Goal: Task Accomplishment & Management: Use online tool/utility

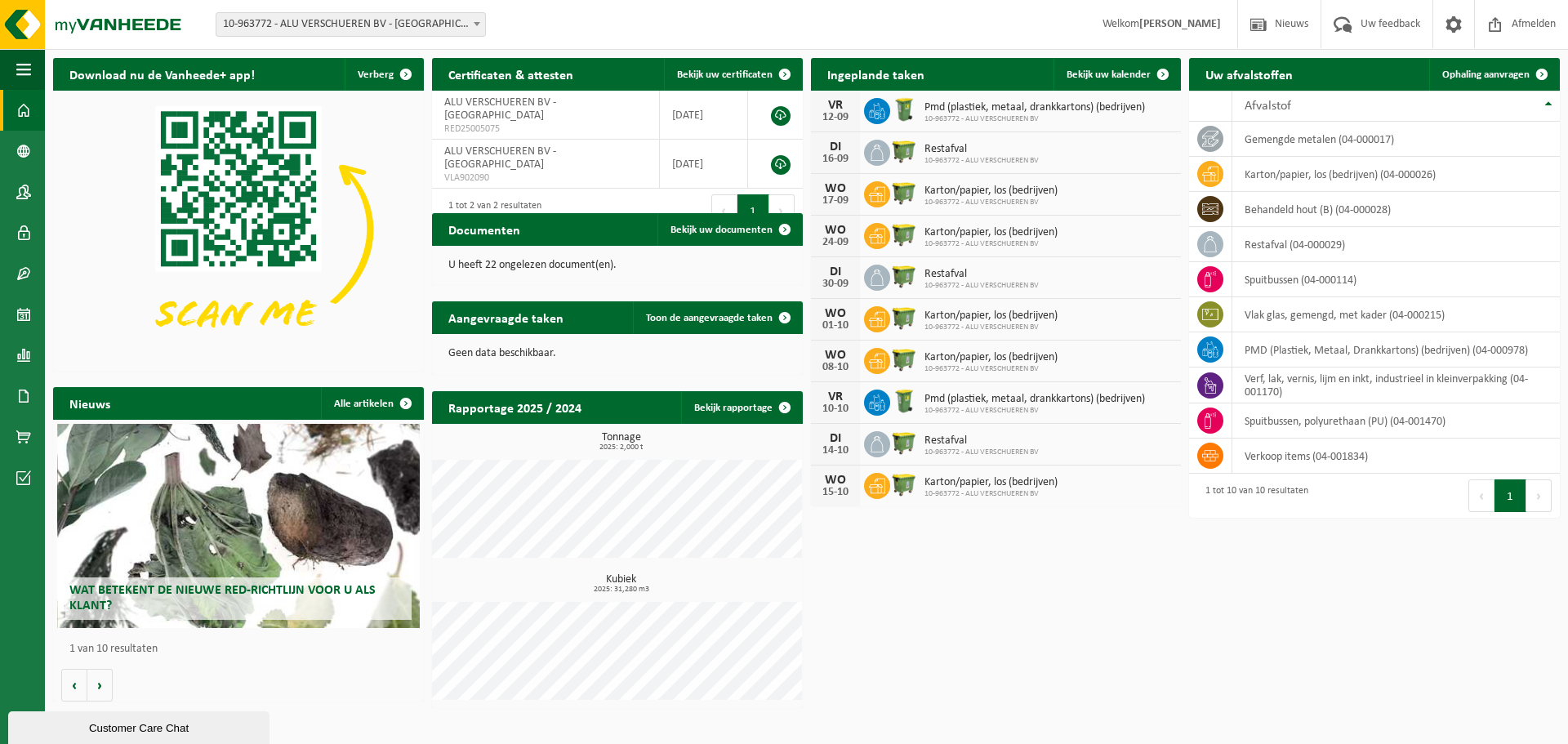
click at [34, 113] on link "Dashboard" at bounding box center [22, 111] width 45 height 41
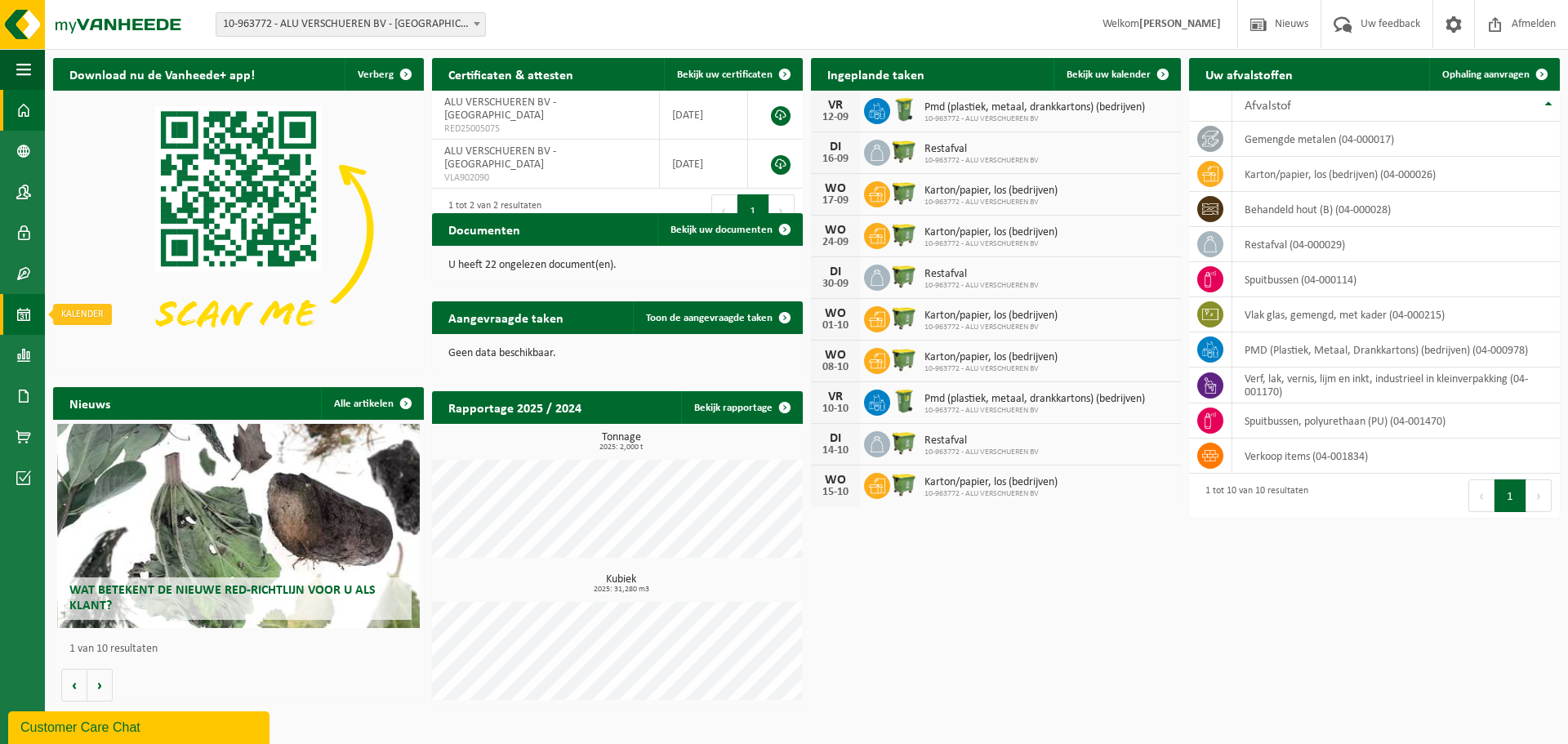
click at [20, 315] on span at bounding box center [24, 315] width 15 height 41
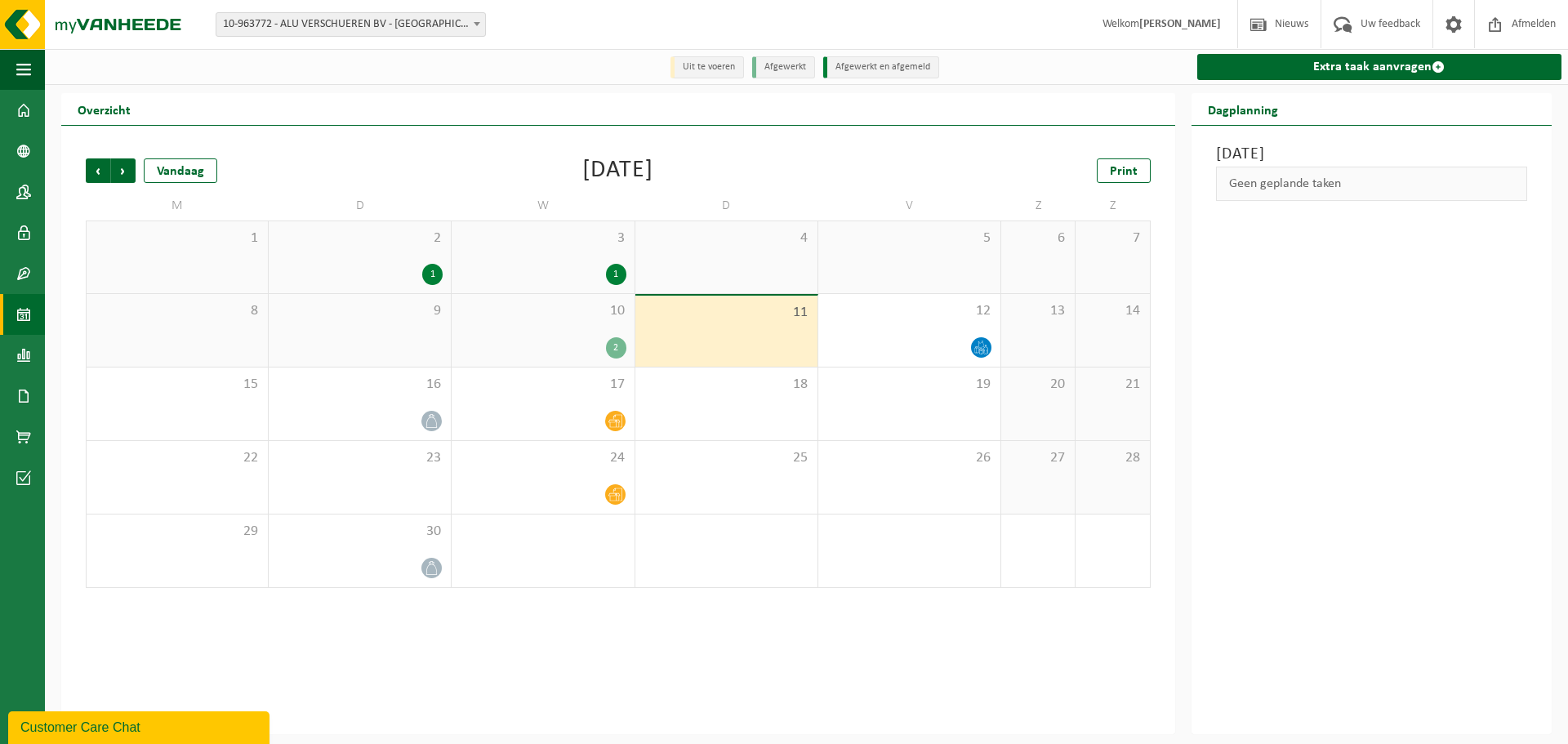
click at [616, 352] on div "2" at bounding box center [616, 347] width 20 height 21
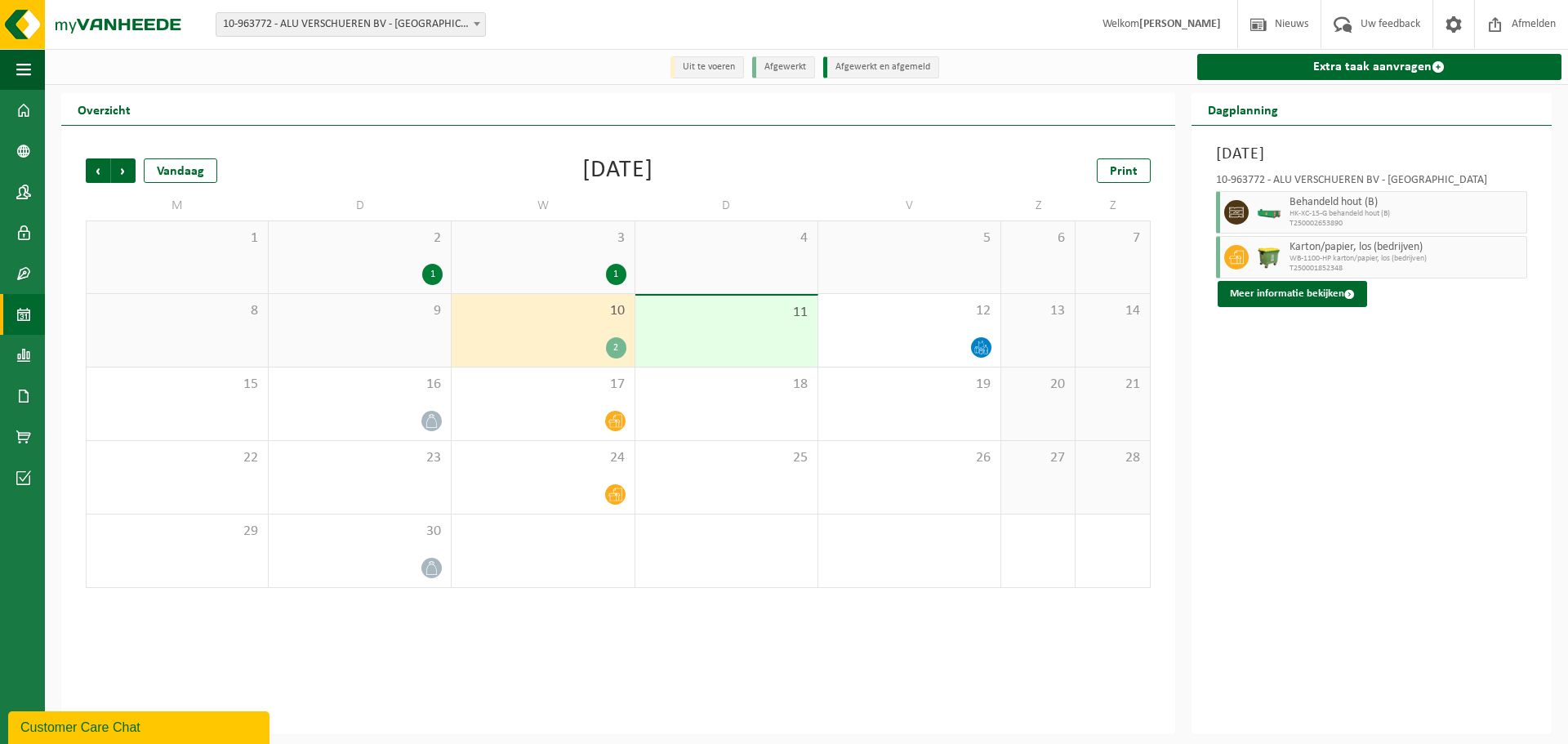
click at [616, 352] on div "2" at bounding box center [616, 347] width 20 height 21
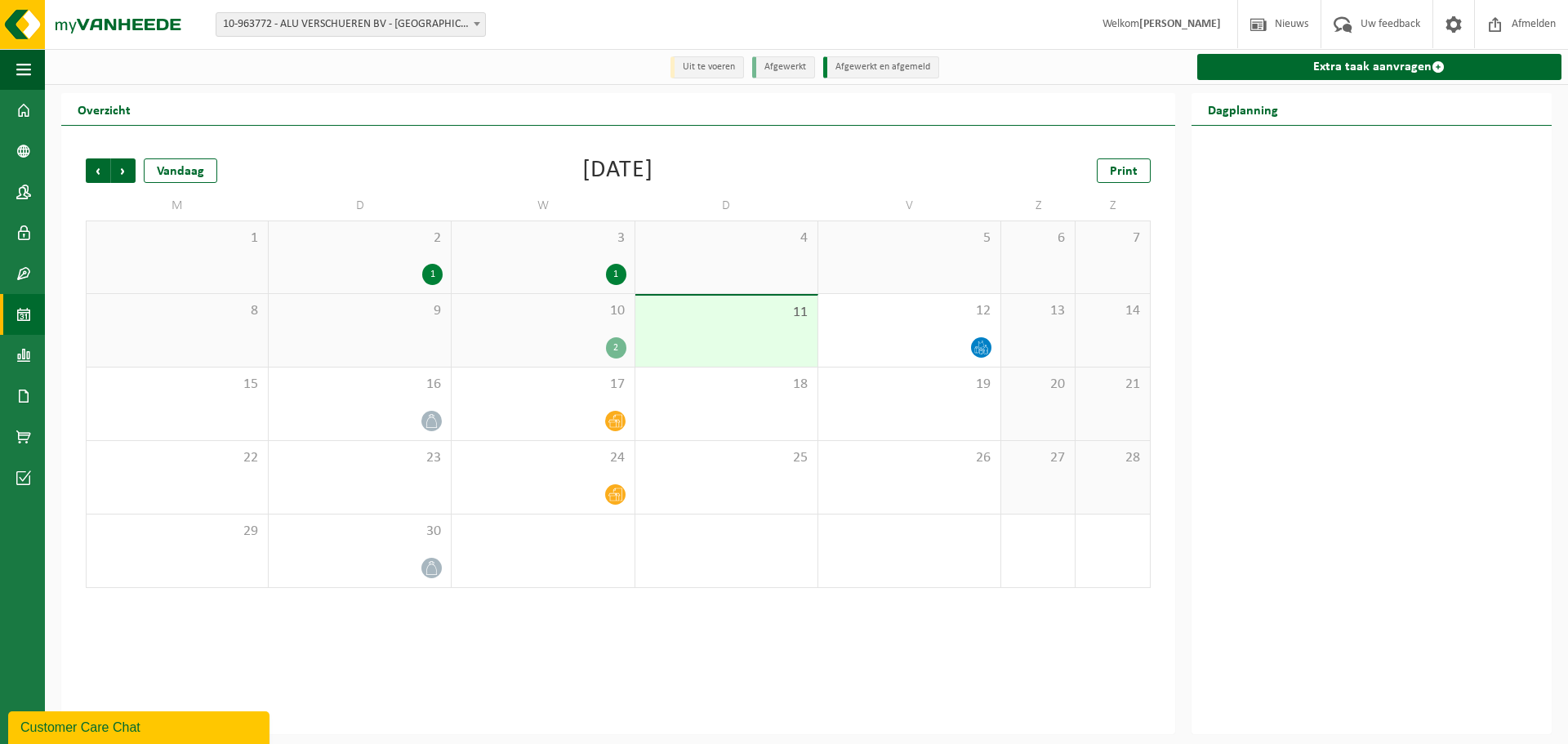
click at [616, 352] on div "2" at bounding box center [616, 347] width 20 height 21
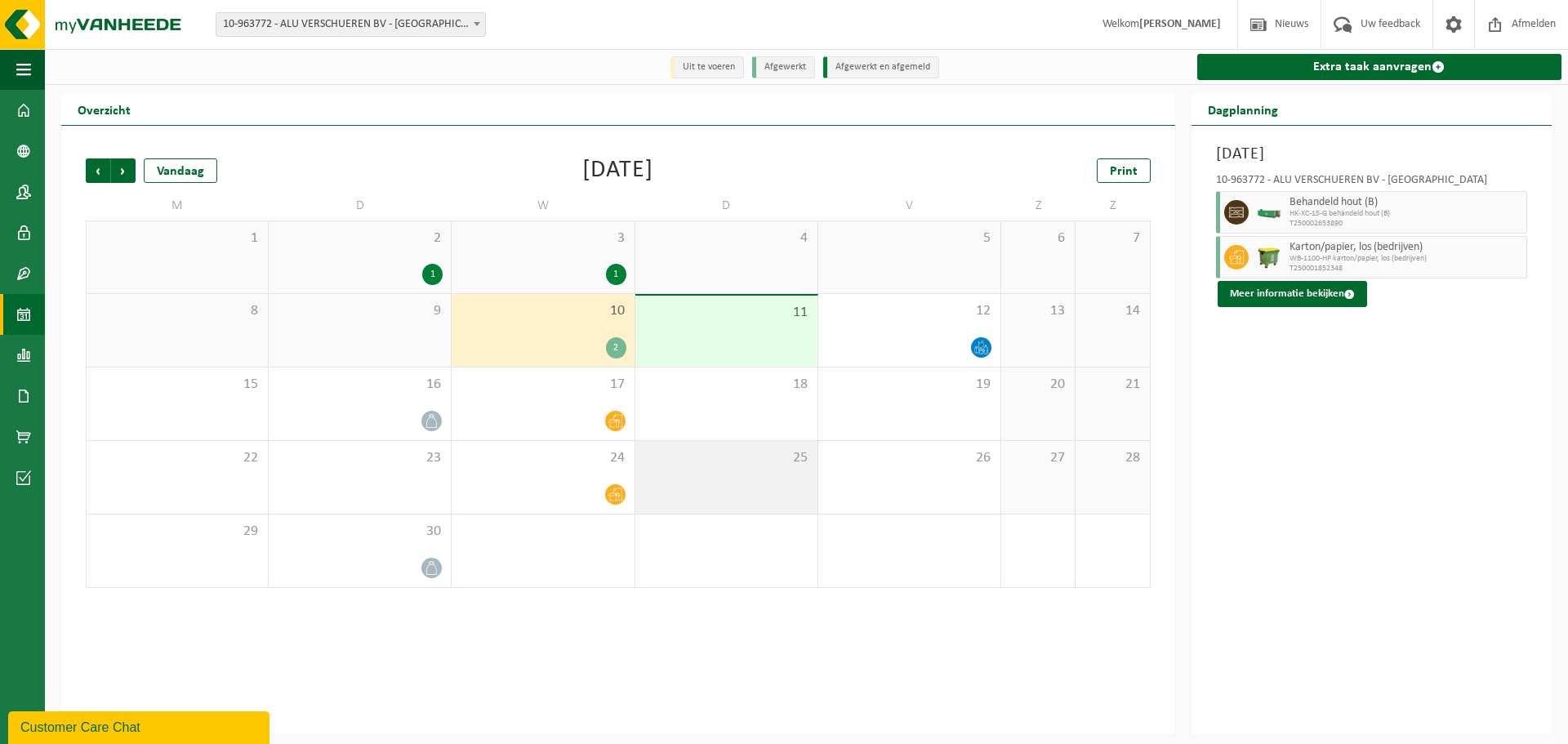
click at [757, 471] on div "25" at bounding box center [726, 477] width 182 height 73
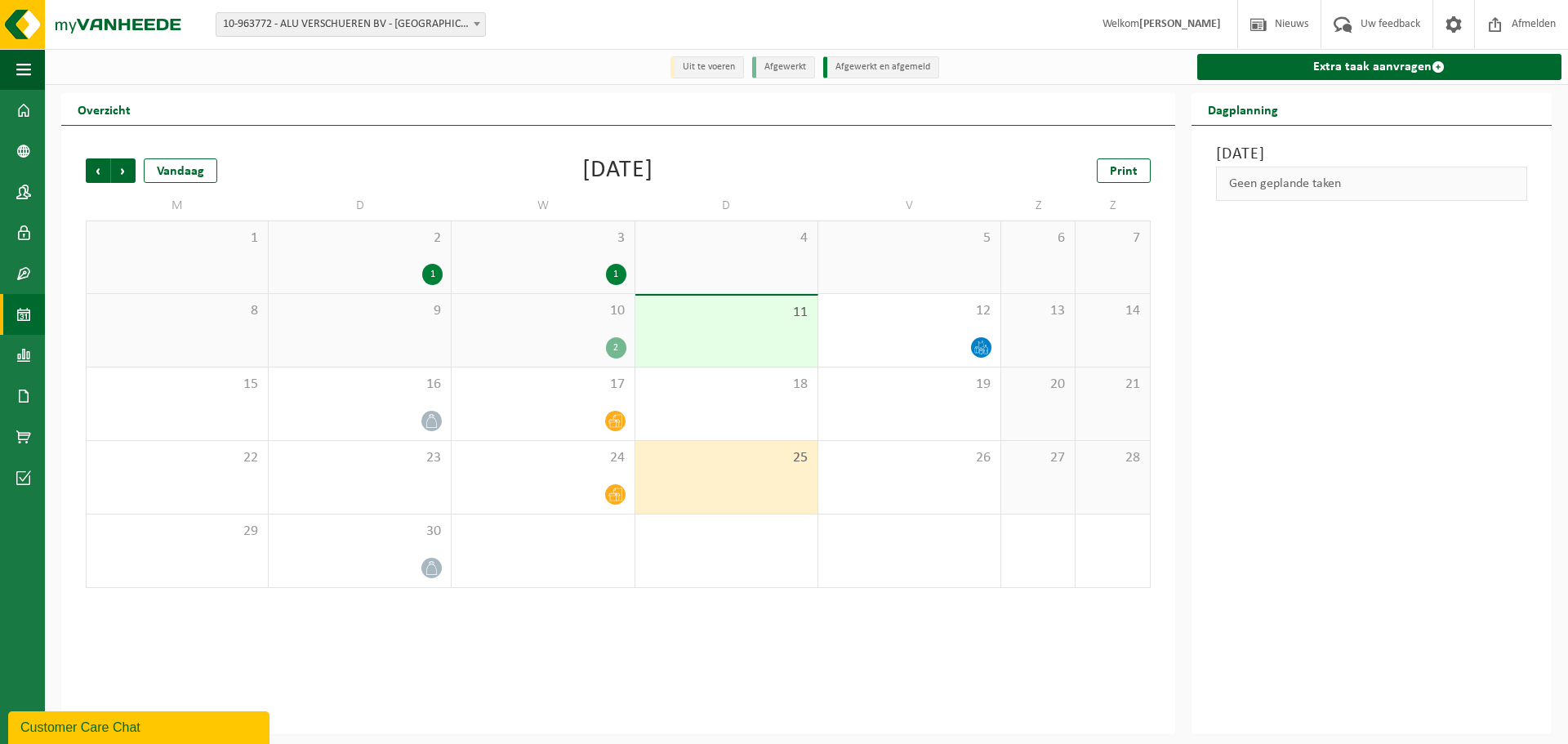
click at [614, 344] on div "2" at bounding box center [616, 347] width 20 height 21
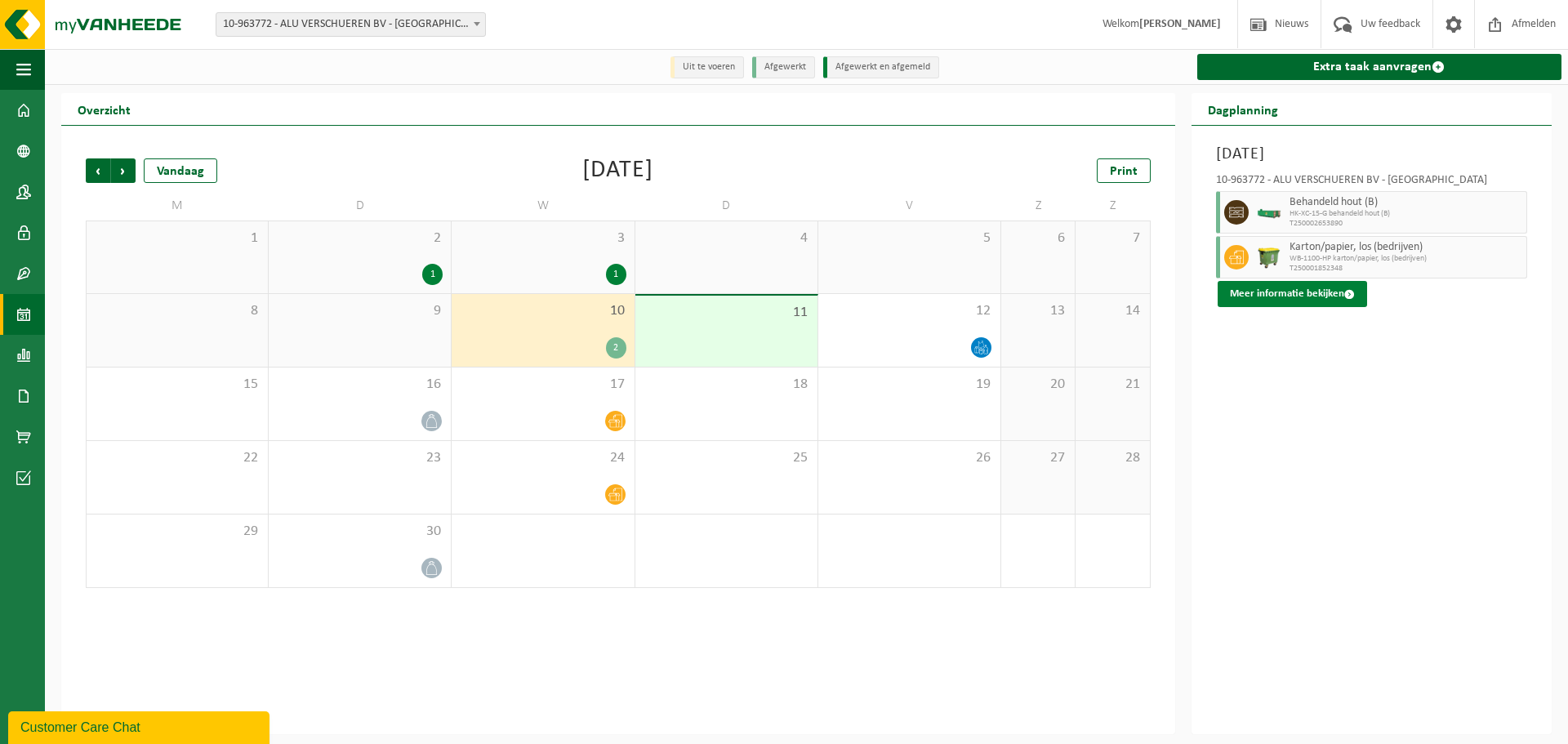
click at [1295, 294] on button "Meer informatie bekijken" at bounding box center [1292, 294] width 149 height 26
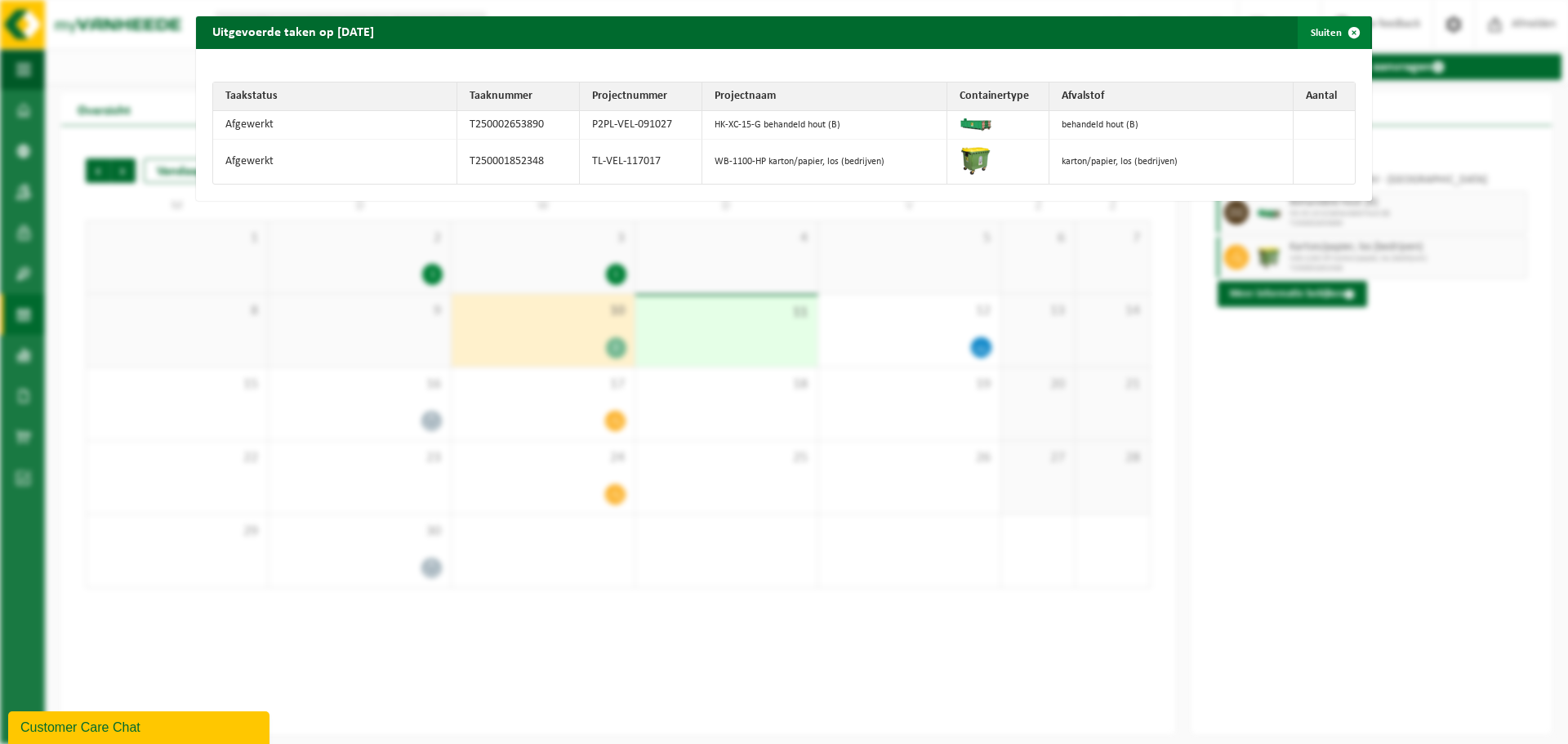
click at [1345, 29] on span "button" at bounding box center [1354, 33] width 33 height 33
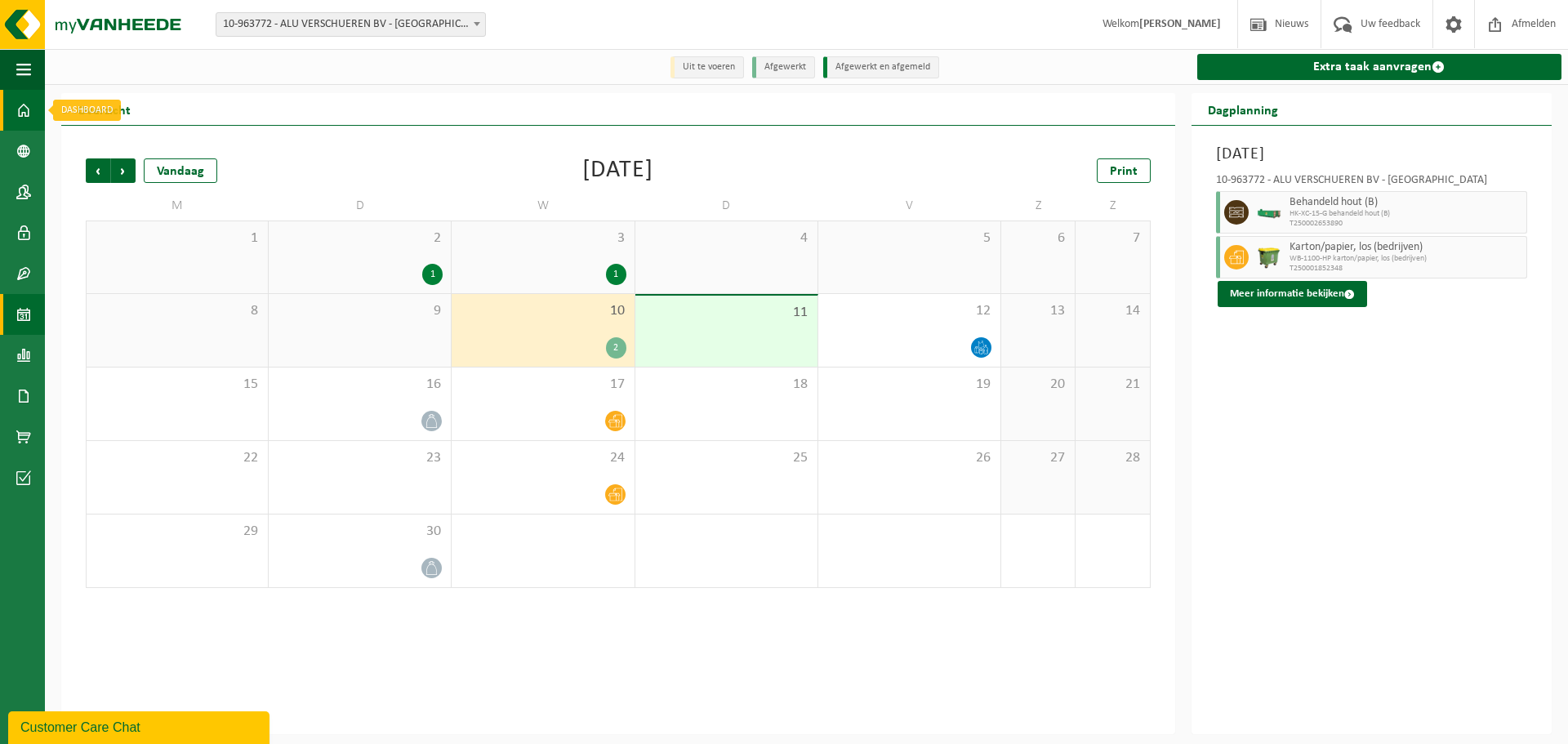
click at [20, 114] on span at bounding box center [24, 111] width 15 height 41
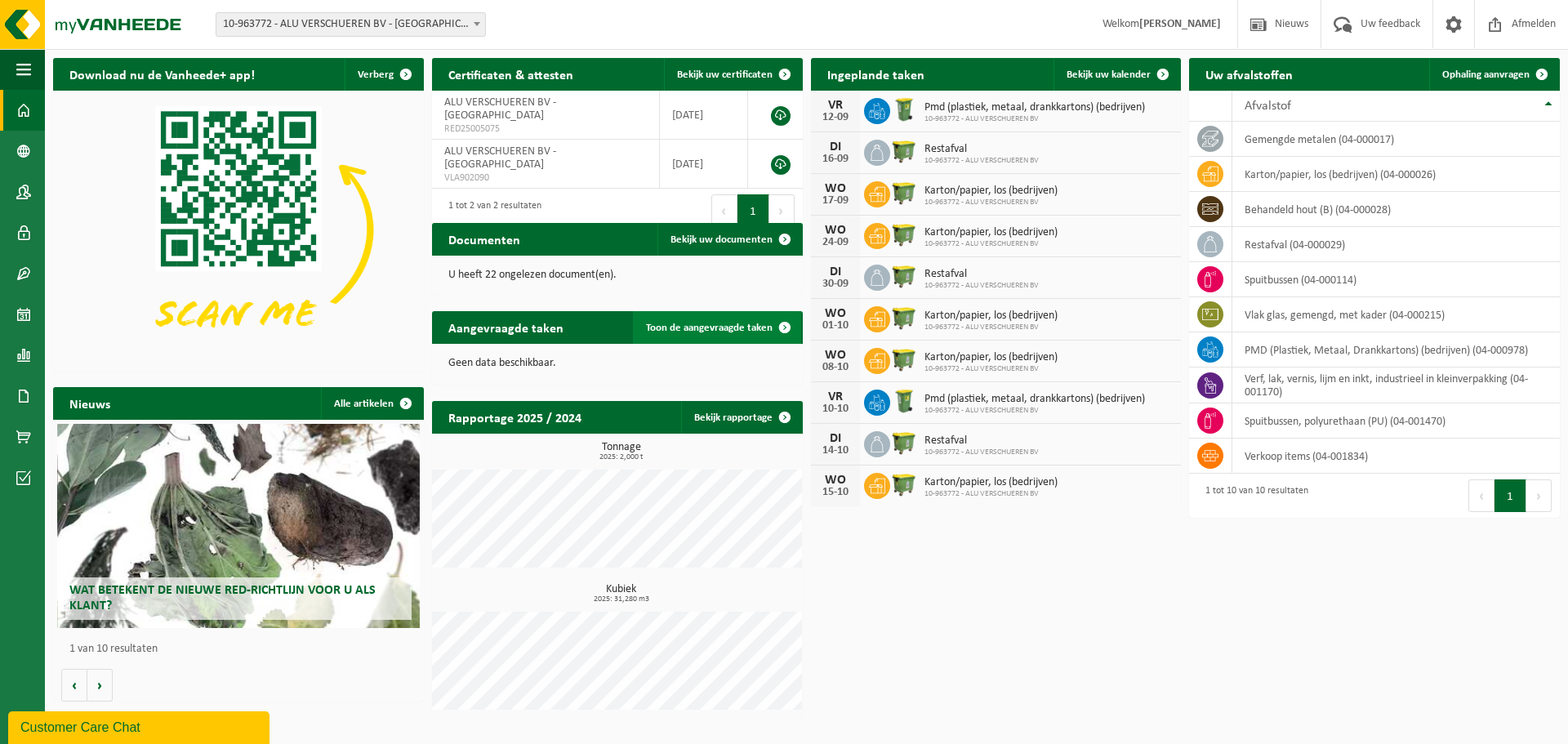
click at [780, 327] on span at bounding box center [784, 328] width 33 height 33
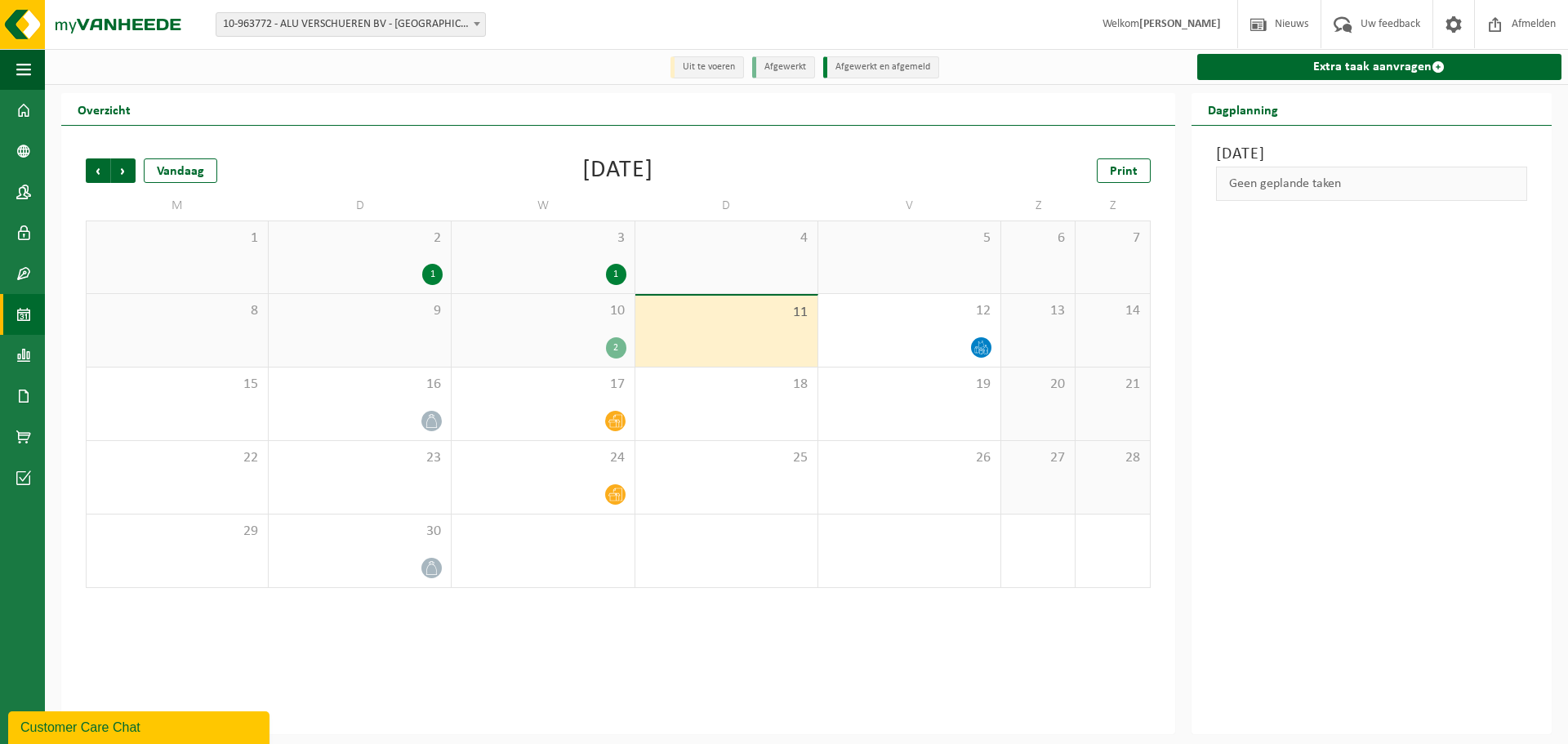
click at [725, 70] on li "Uit te voeren" at bounding box center [707, 67] width 74 height 22
click at [740, 315] on span "11" at bounding box center [726, 313] width 166 height 18
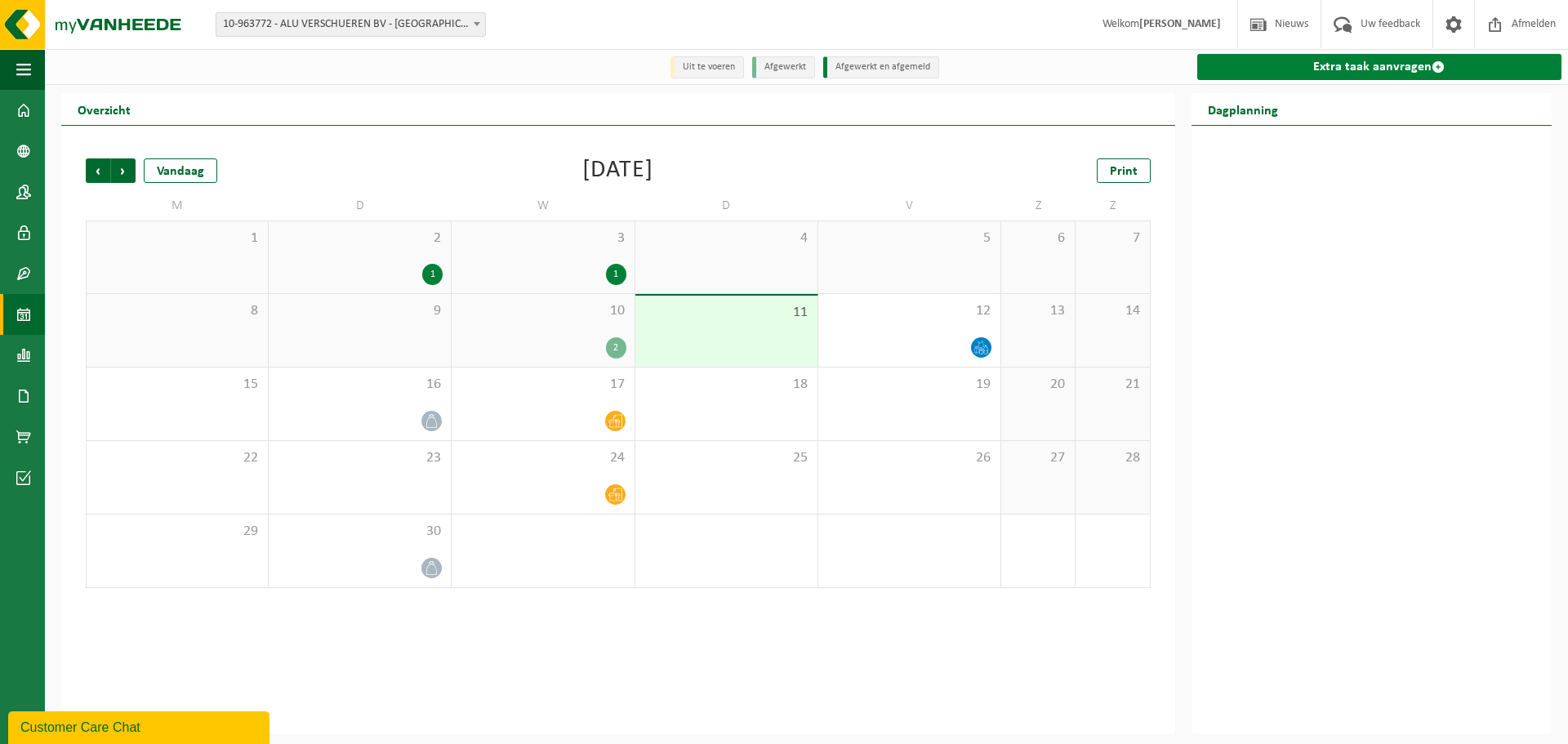
click at [1376, 68] on link "Extra taak aanvragen" at bounding box center [1379, 67] width 364 height 26
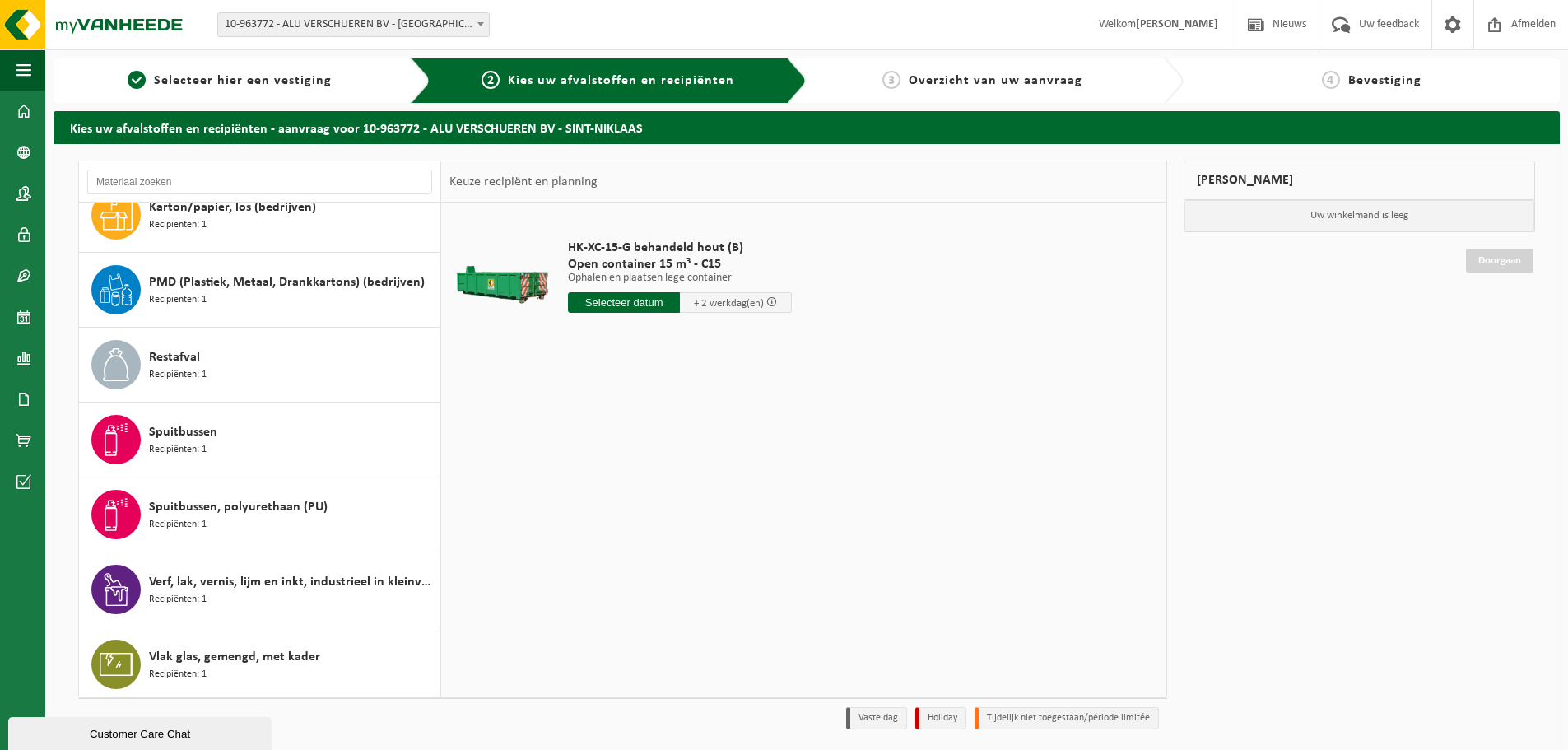
scroll to position [178, 0]
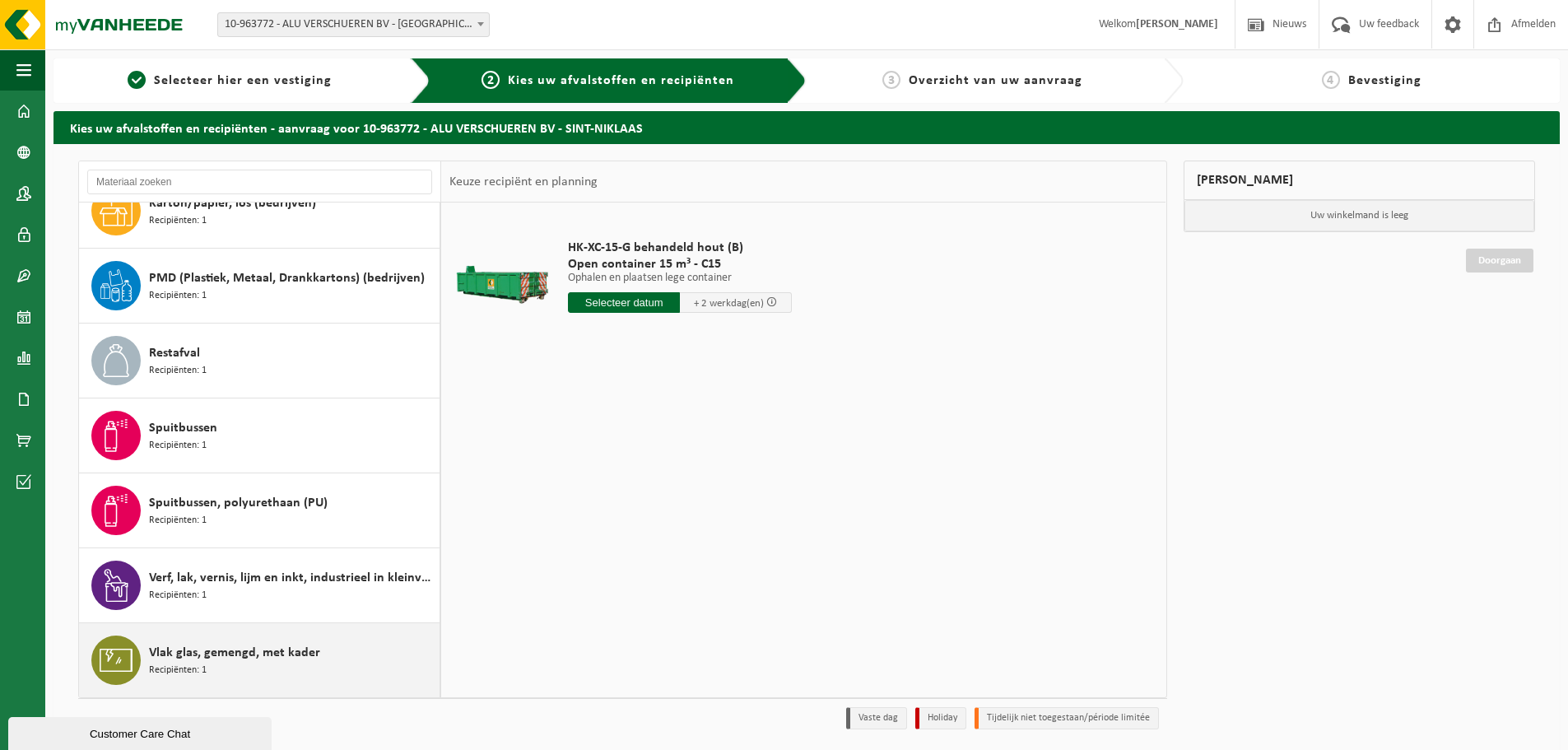
click at [164, 659] on span "Vlak glas, gemengd, met kader" at bounding box center [234, 653] width 171 height 20
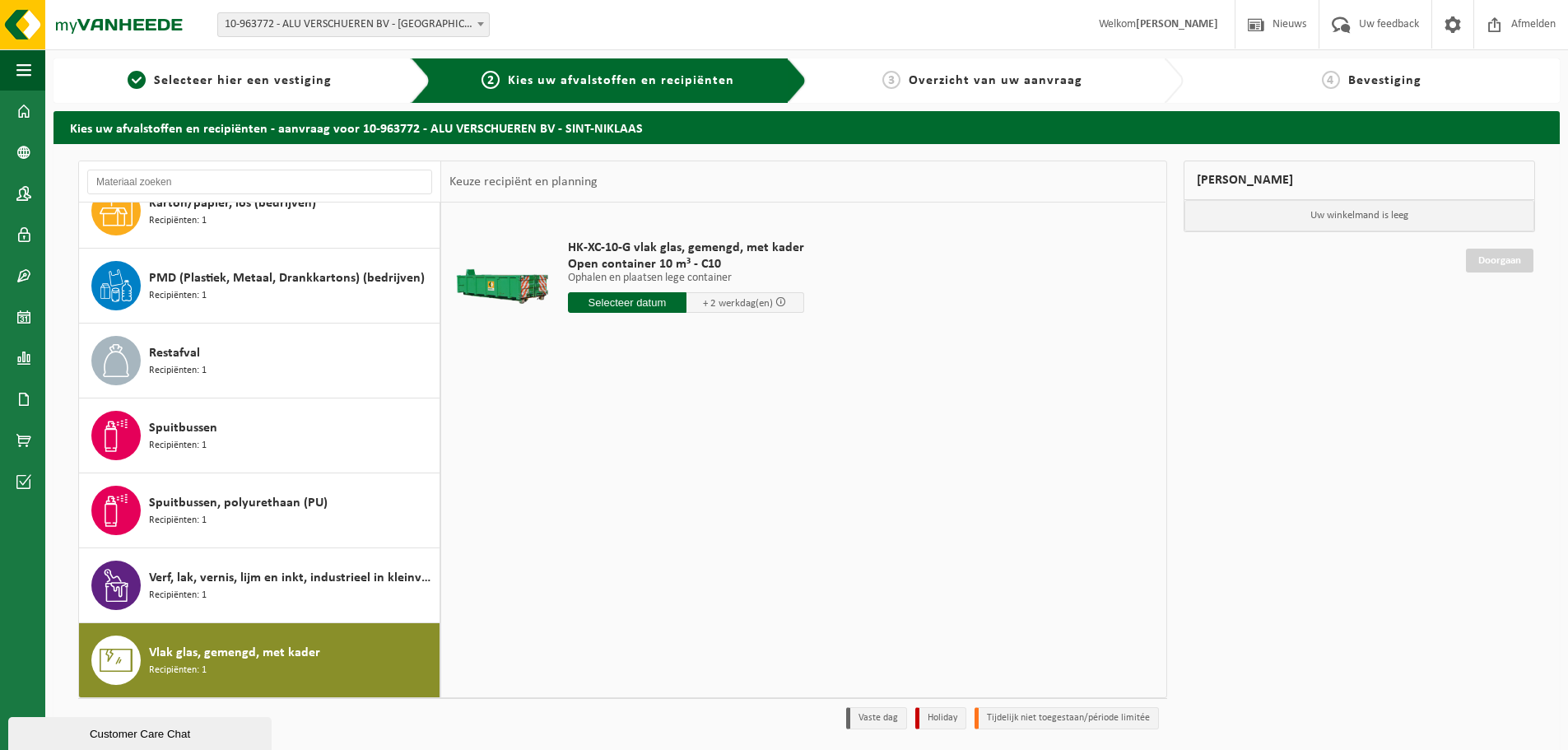
click at [649, 301] on input "text" at bounding box center [626, 302] width 118 height 21
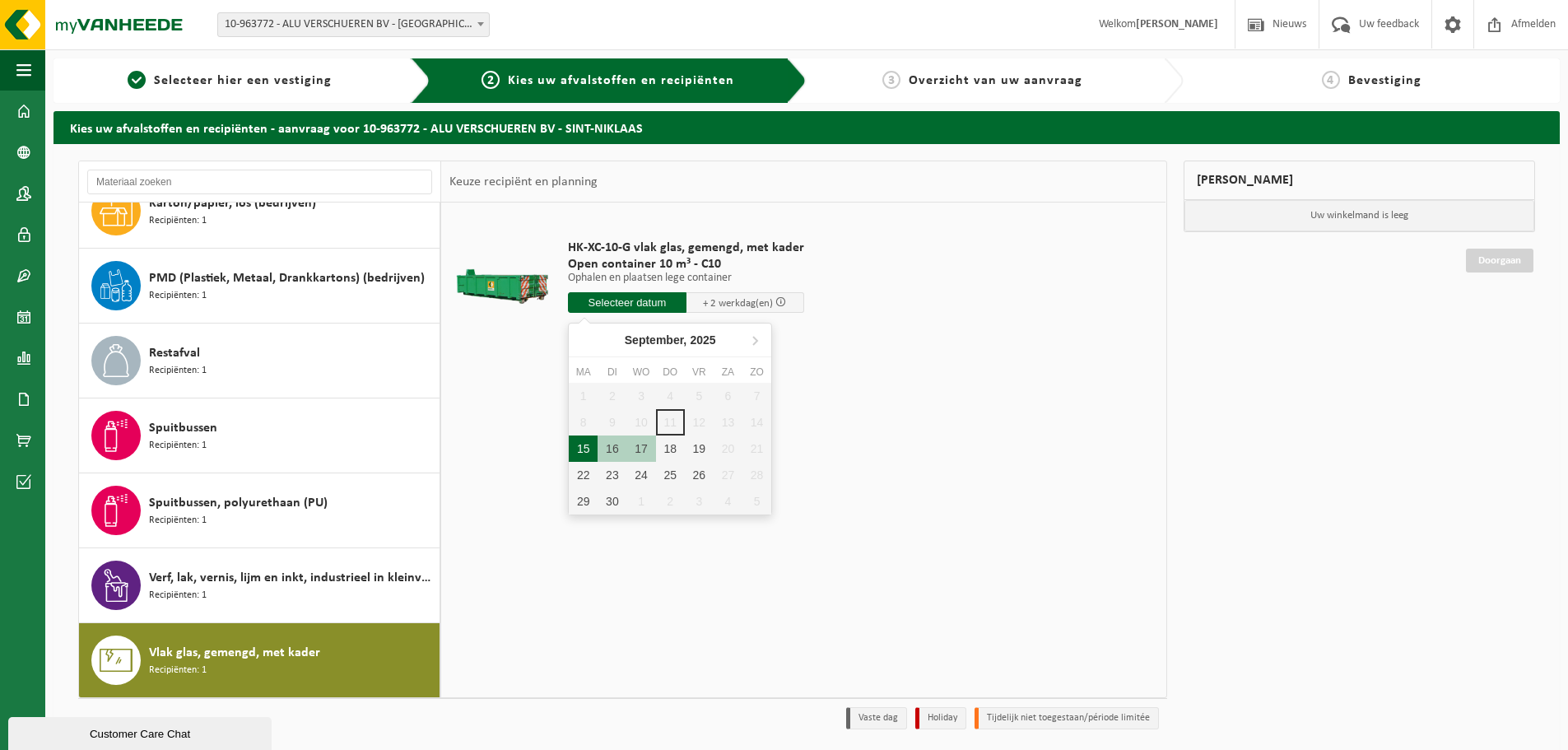
click at [583, 449] on div "15" at bounding box center [582, 449] width 29 height 26
type input "Van 2025-09-15"
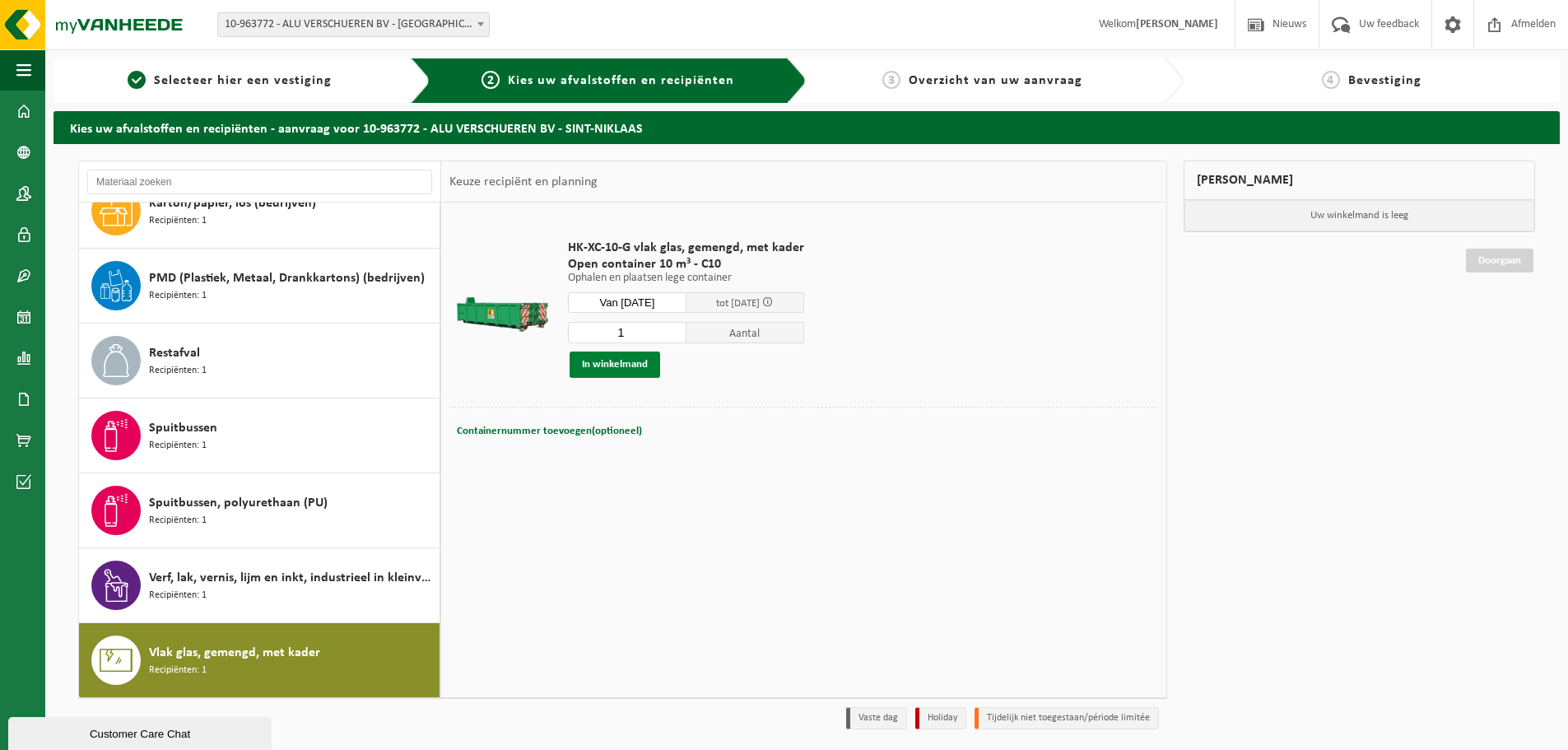
click at [624, 363] on button "In winkelmand" at bounding box center [615, 364] width 91 height 26
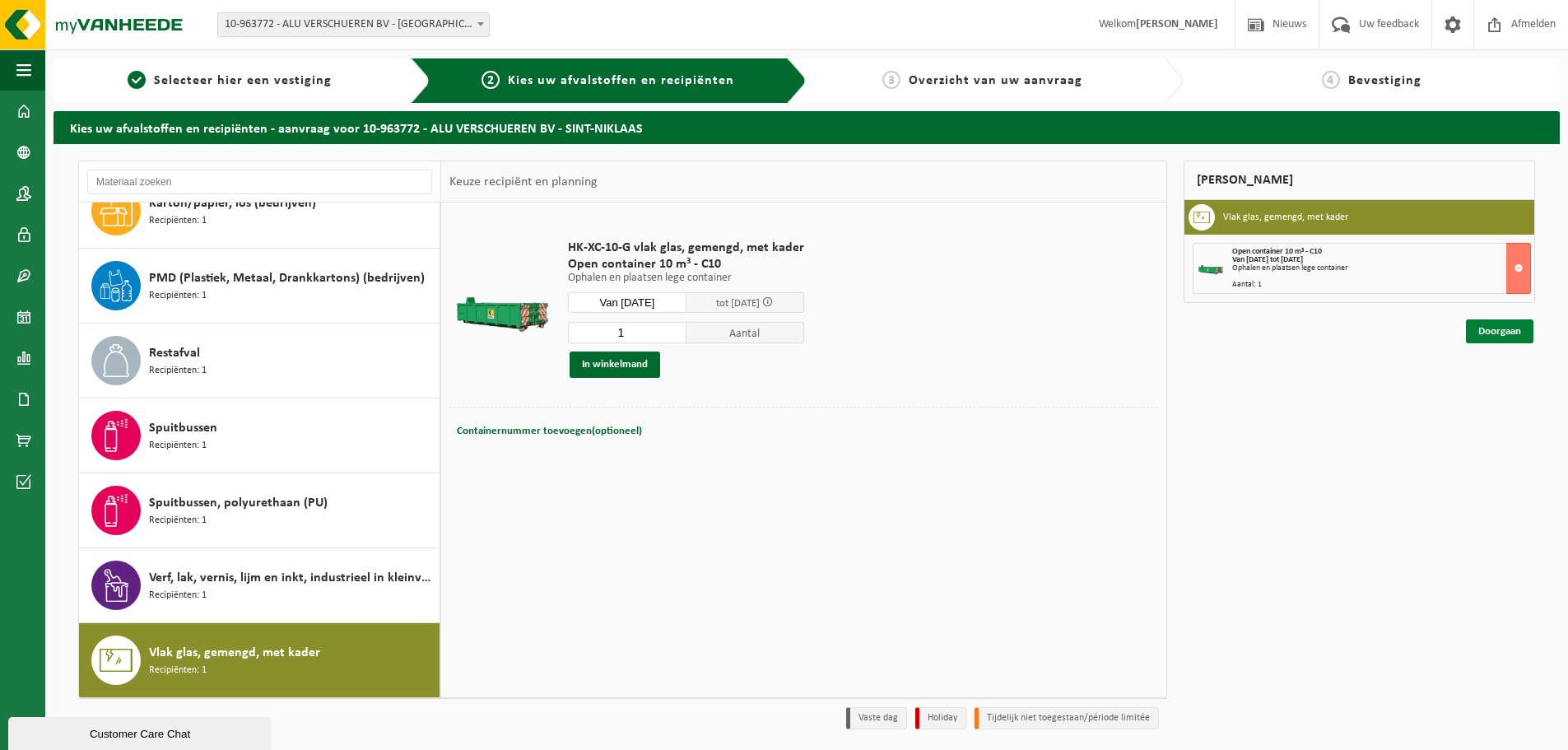
click at [1503, 330] on link "Doorgaan" at bounding box center [1499, 331] width 68 height 24
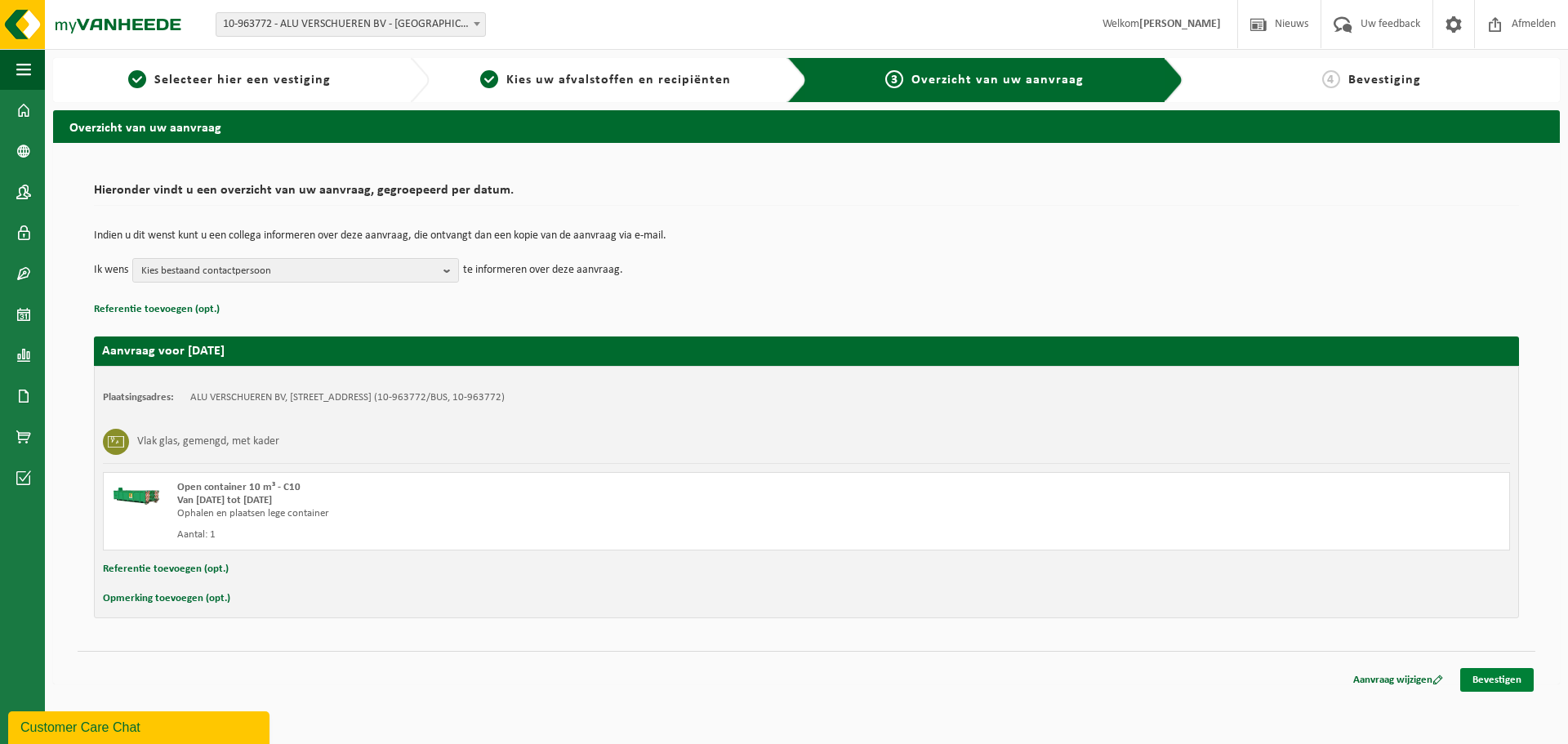
click at [1492, 678] on link "Bevestigen" at bounding box center [1497, 679] width 74 height 24
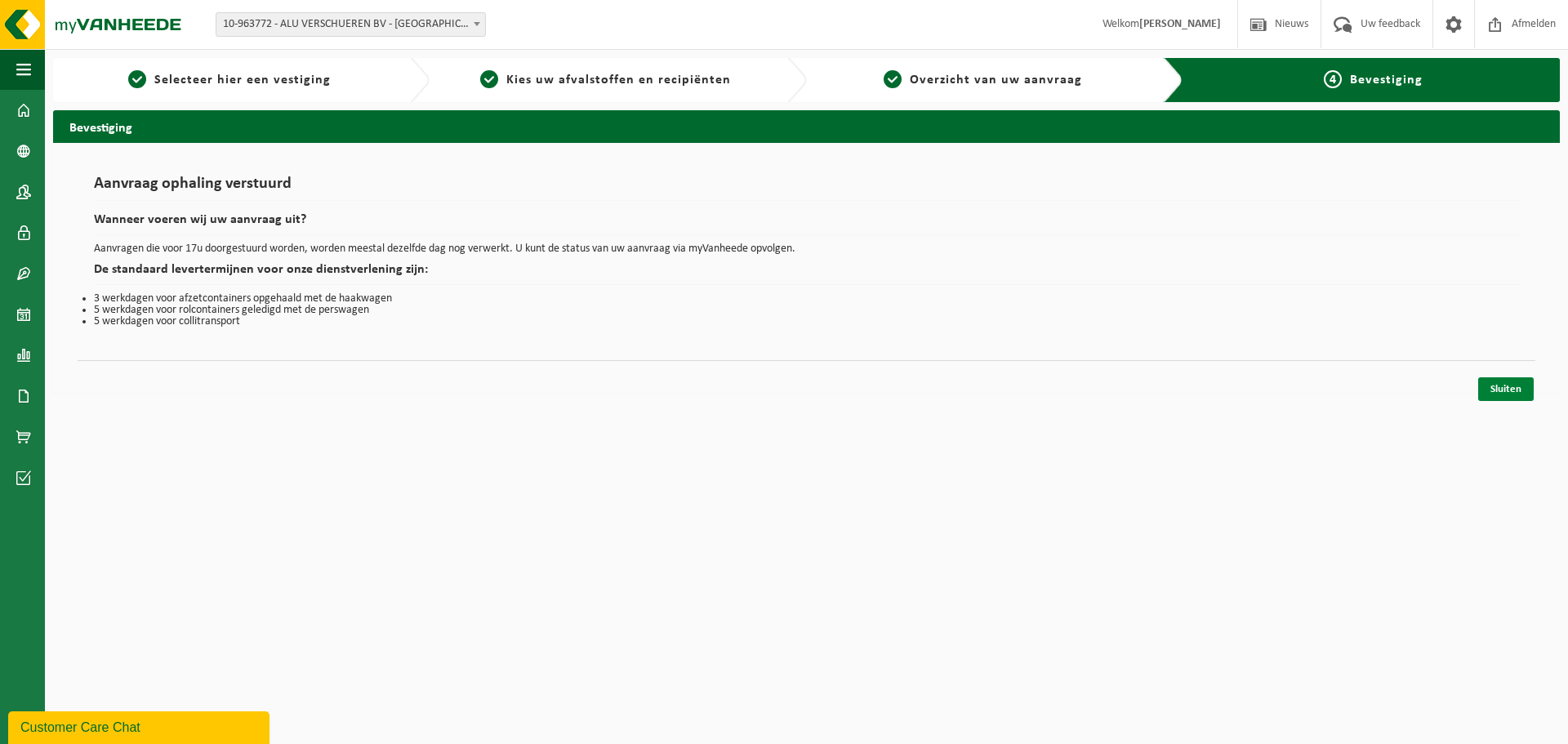
click at [1513, 390] on link "Sluiten" at bounding box center [1506, 388] width 56 height 24
